Goal: Obtain resource: Download file/media

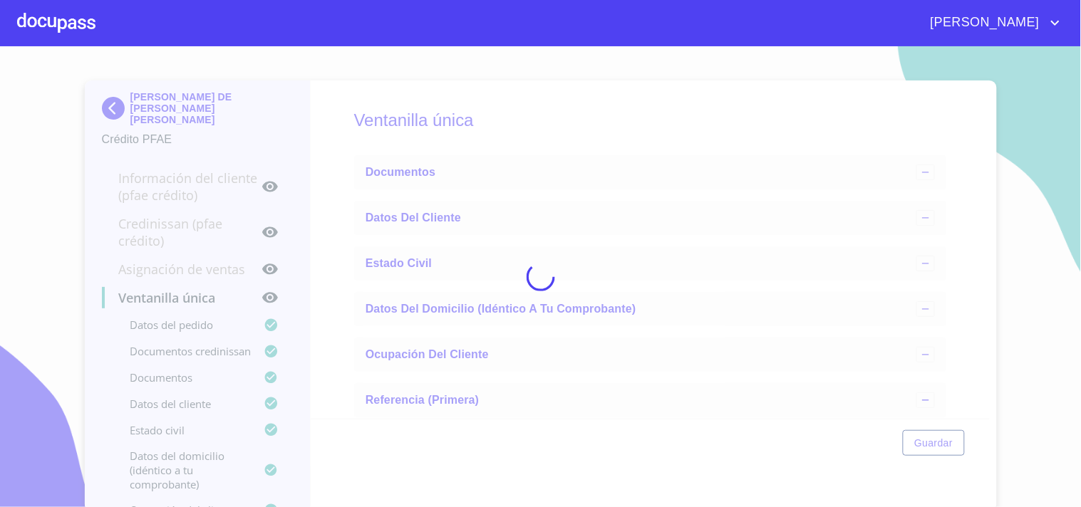
click at [90, 20] on div at bounding box center [56, 23] width 78 height 46
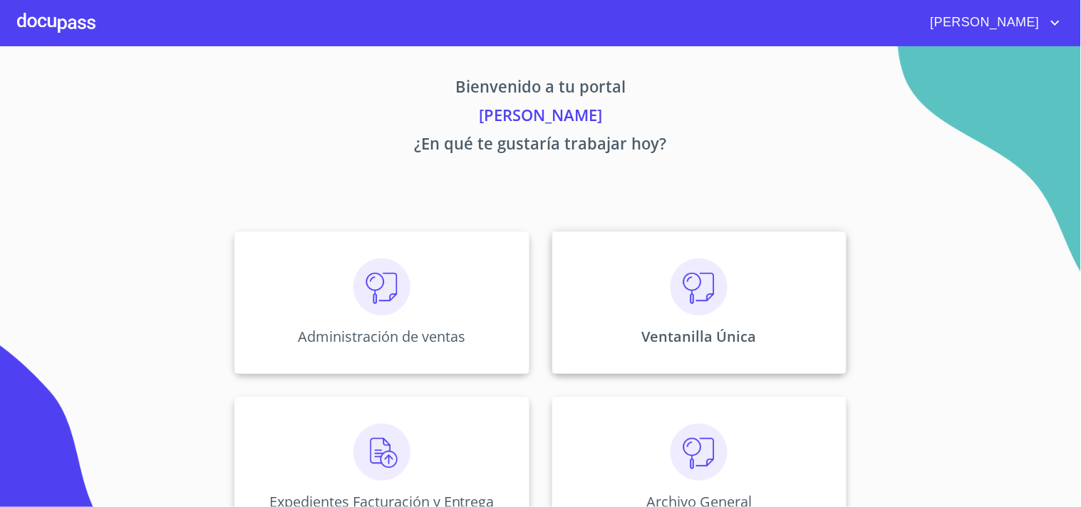
click at [715, 330] on p "Ventanilla Única" at bounding box center [699, 336] width 115 height 19
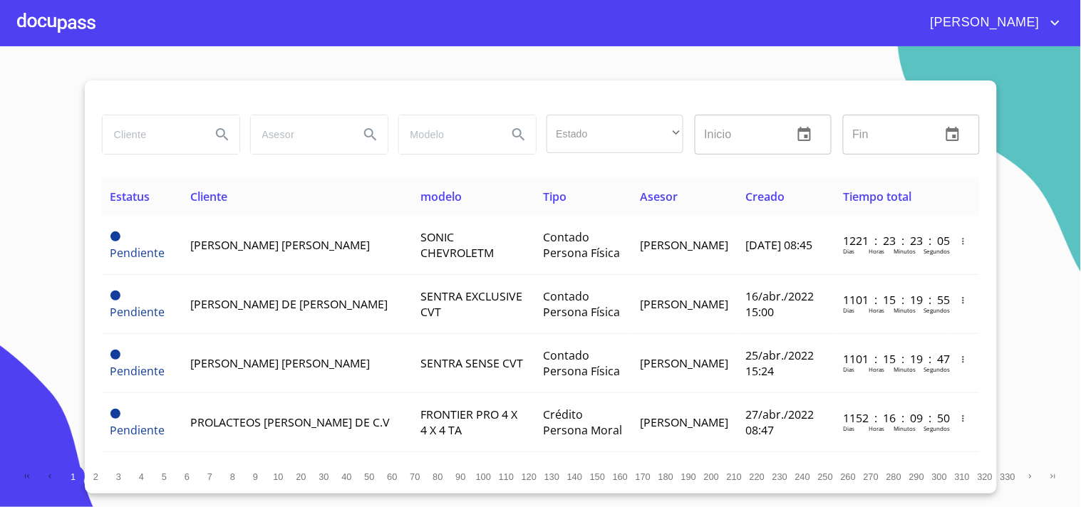
click at [196, 147] on input "search" at bounding box center [151, 134] width 97 height 38
type input "j"
type input "[PERSON_NAME]"
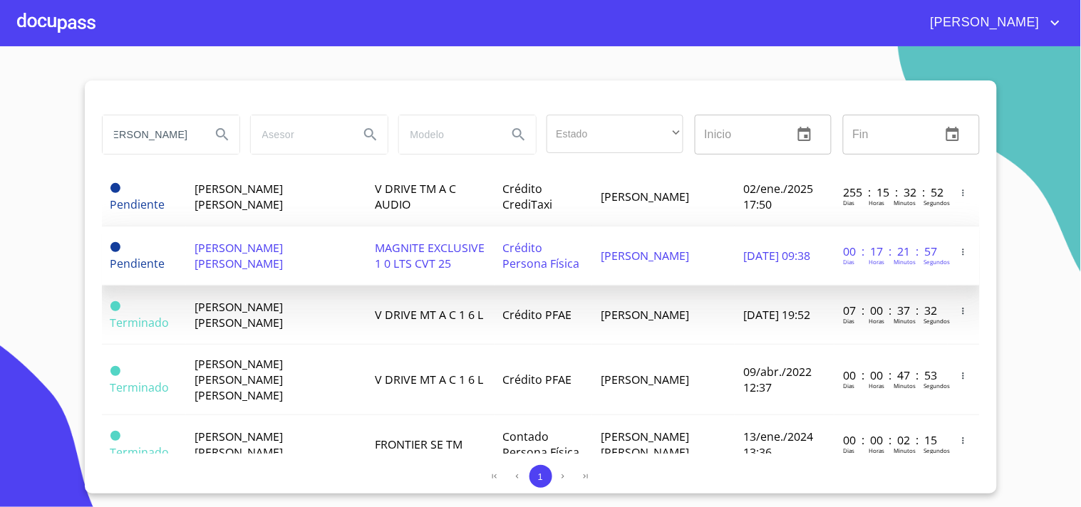
scroll to position [0, 0]
click at [323, 239] on td "[PERSON_NAME] [PERSON_NAME]" at bounding box center [276, 256] width 180 height 59
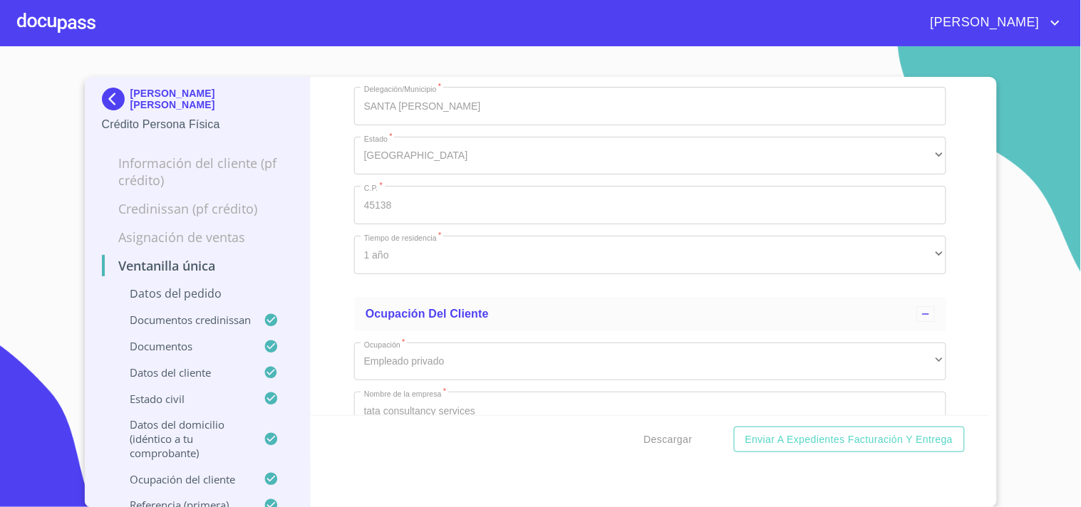
scroll to position [5283, 0]
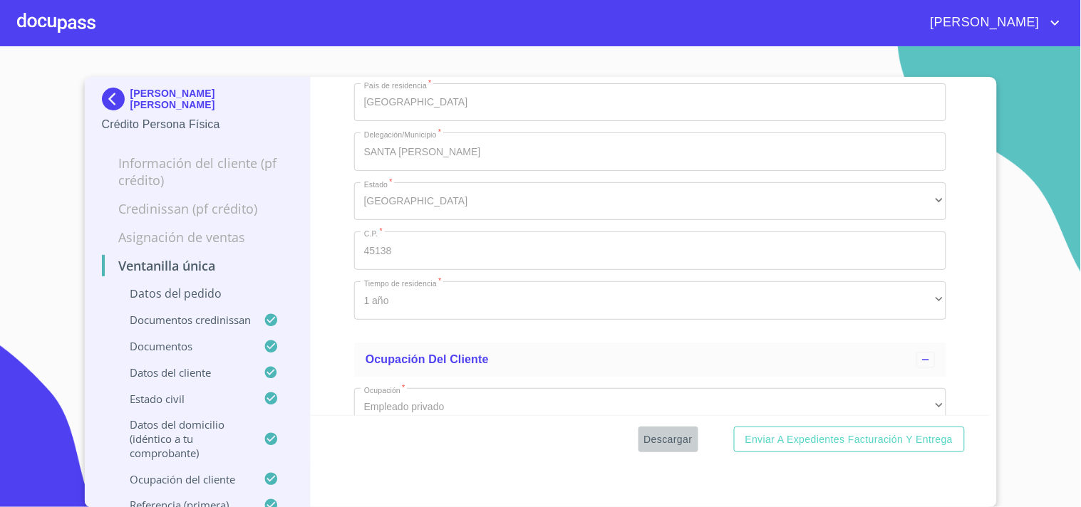
click at [668, 440] on span "Descargar" at bounding box center [668, 440] width 48 height 18
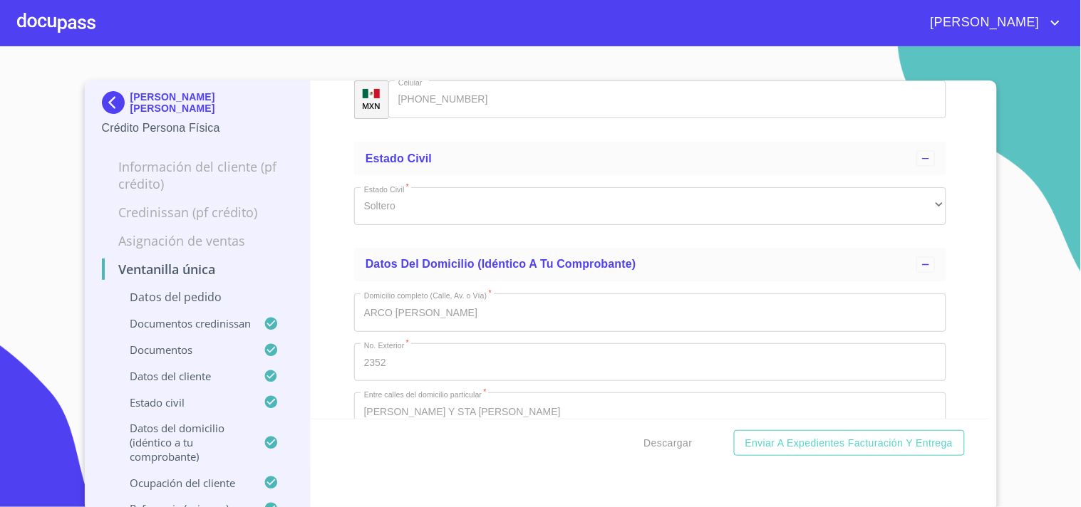
scroll to position [4649, 0]
